Goal: Obtain resource: Obtain resource

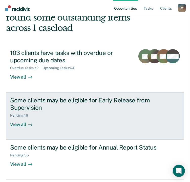
scroll to position [48, 0]
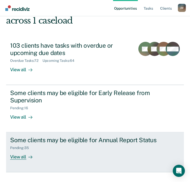
click at [40, 147] on div "Some clients may be eligible for Annual Report Status Pending : 35 View all" at bounding box center [95, 147] width 170 height 23
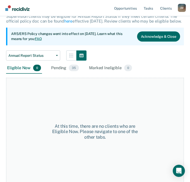
scroll to position [66, 0]
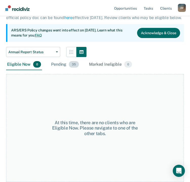
click at [58, 62] on div "Pending 35" at bounding box center [65, 64] width 30 height 11
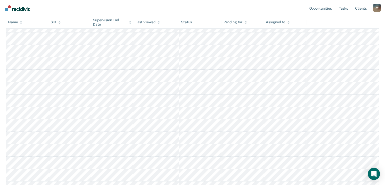
scroll to position [152, 0]
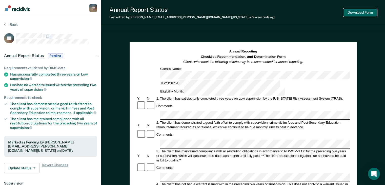
click at [194, 14] on button "Download Form" at bounding box center [360, 12] width 33 height 8
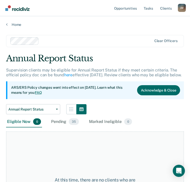
scroll to position [66, 0]
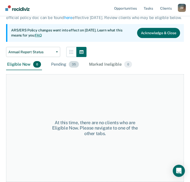
click at [68, 61] on div "Pending 35" at bounding box center [65, 64] width 30 height 11
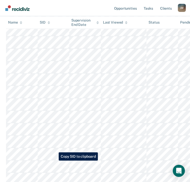
scroll to position [168, 0]
